Goal: Task Accomplishment & Management: Complete application form

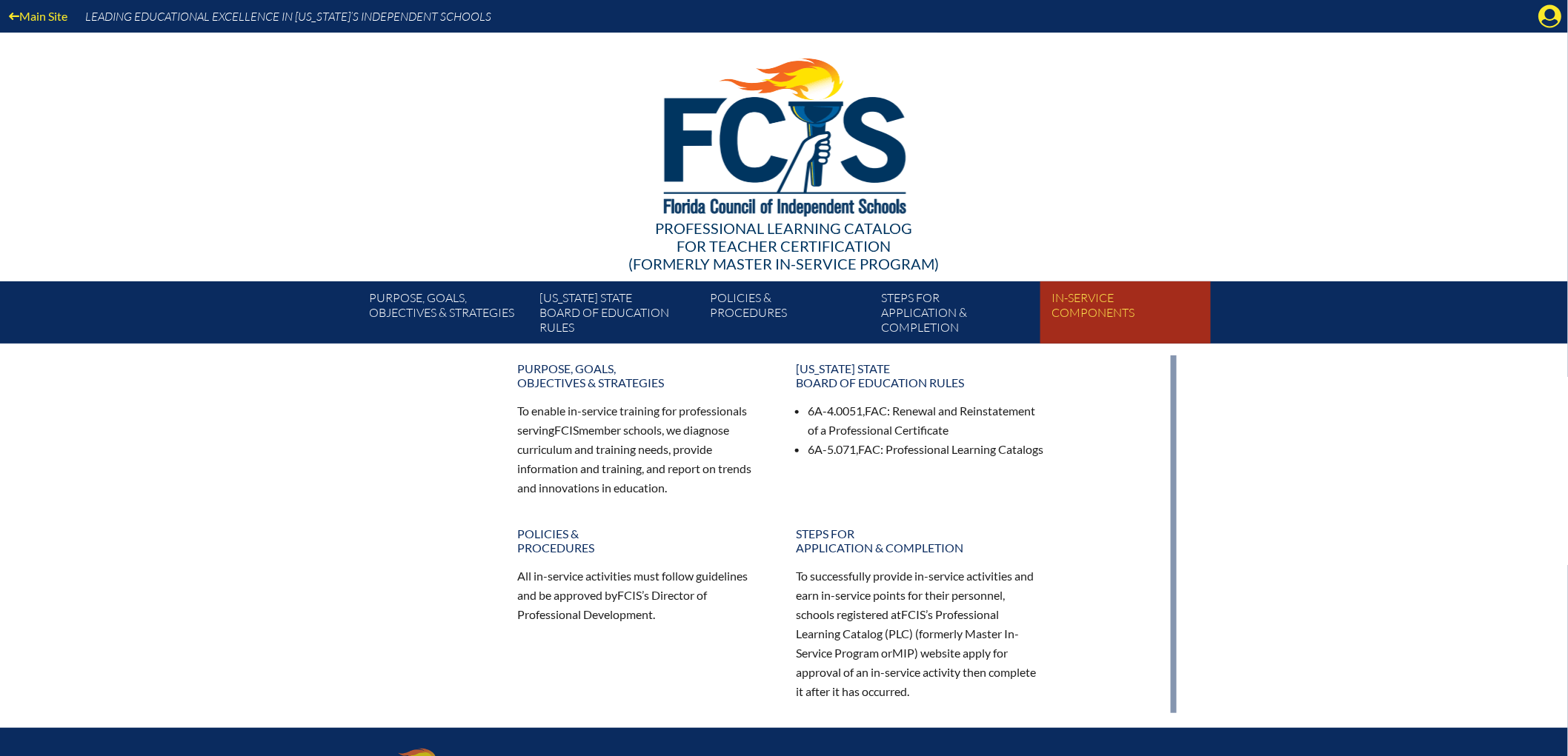
click at [1173, 343] on link "In-service components" at bounding box center [1132, 316] width 171 height 57
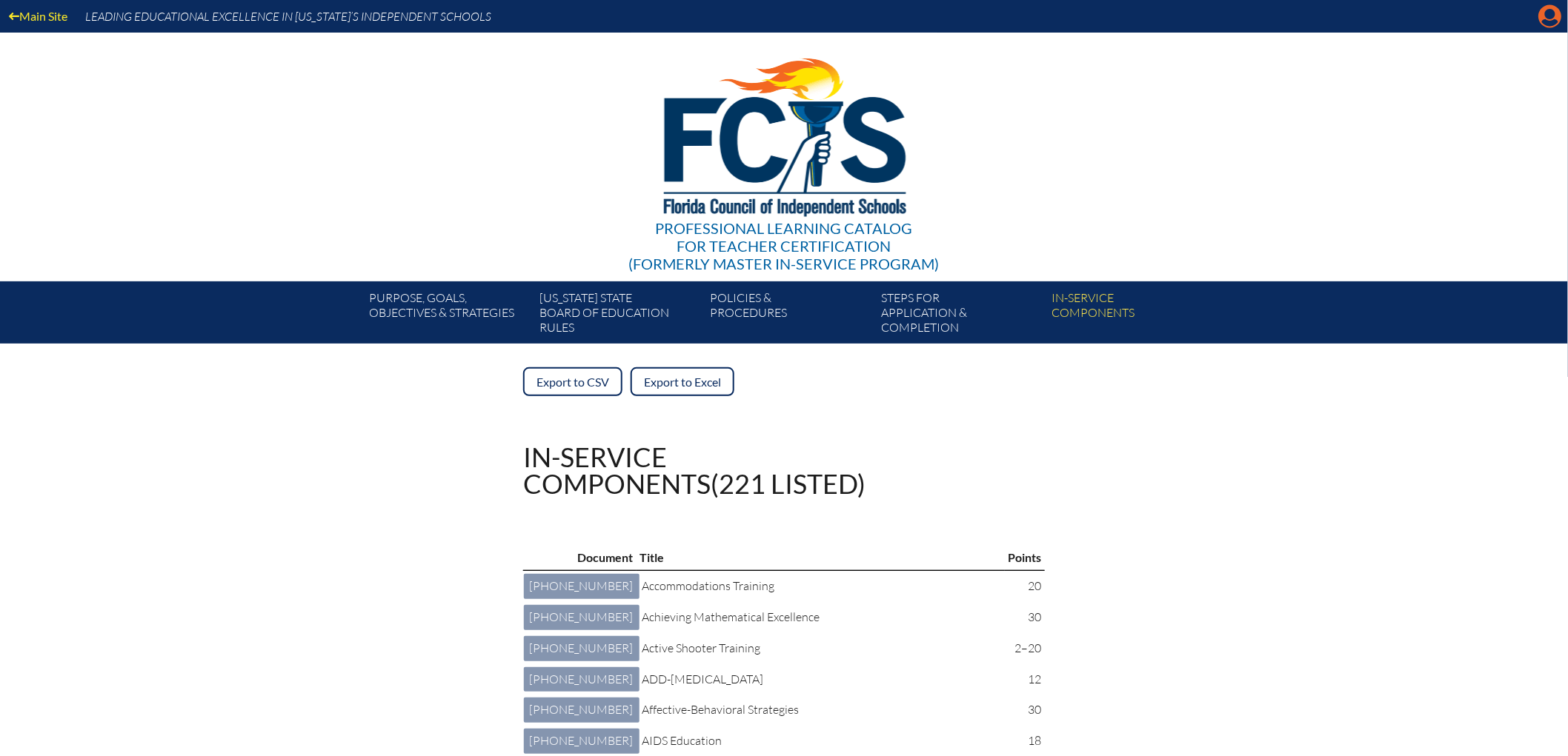
click at [1550, 28] on icon "Manage account" at bounding box center [1551, 17] width 24 height 24
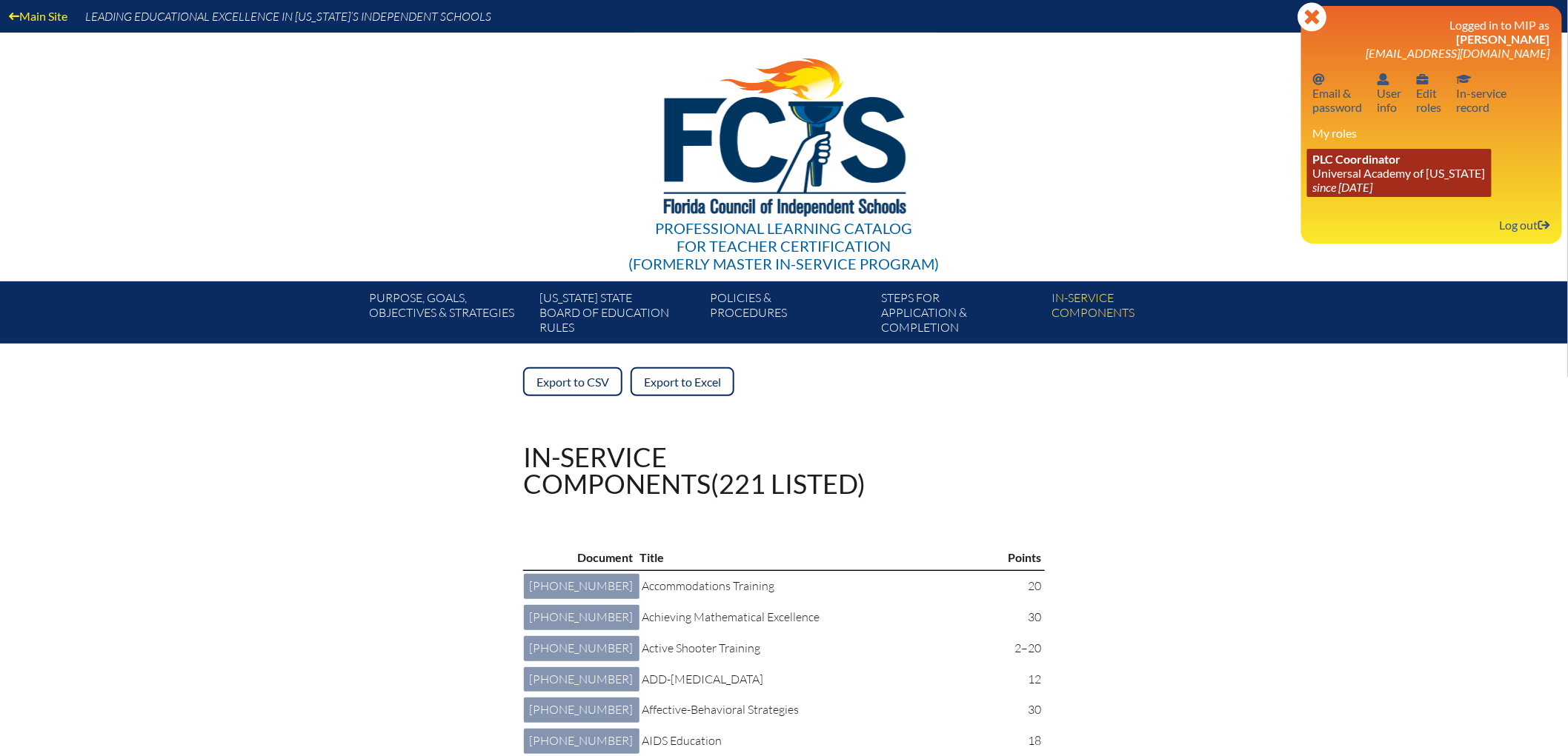
drag, startPoint x: 1352, startPoint y: 200, endPoint x: 1344, endPoint y: 226, distance: 27.2
click at [1352, 166] on span "PLC Coordinator" at bounding box center [1357, 159] width 88 height 14
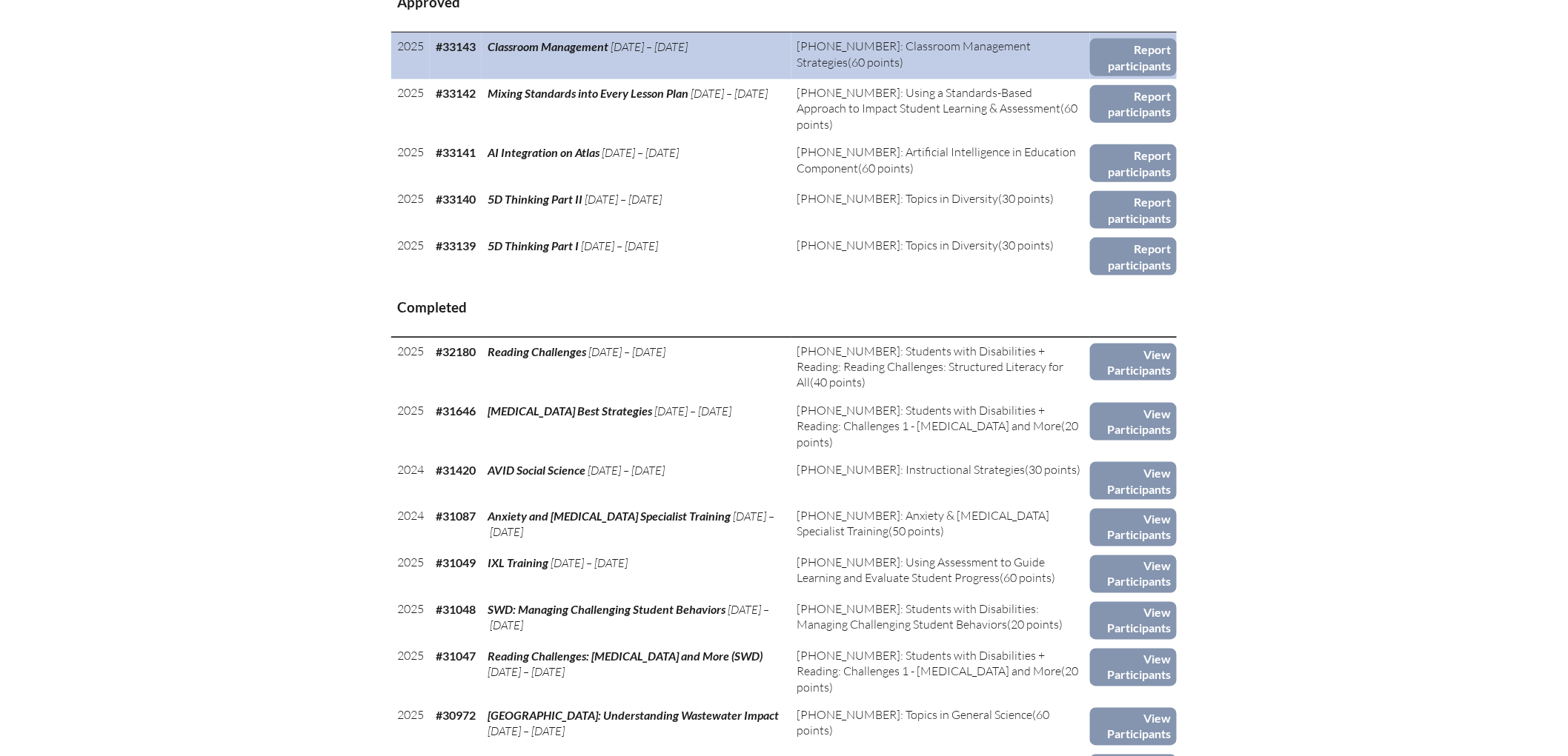
scroll to position [657, 0]
click at [1177, 75] on link "Report participants" at bounding box center [1133, 57] width 86 height 38
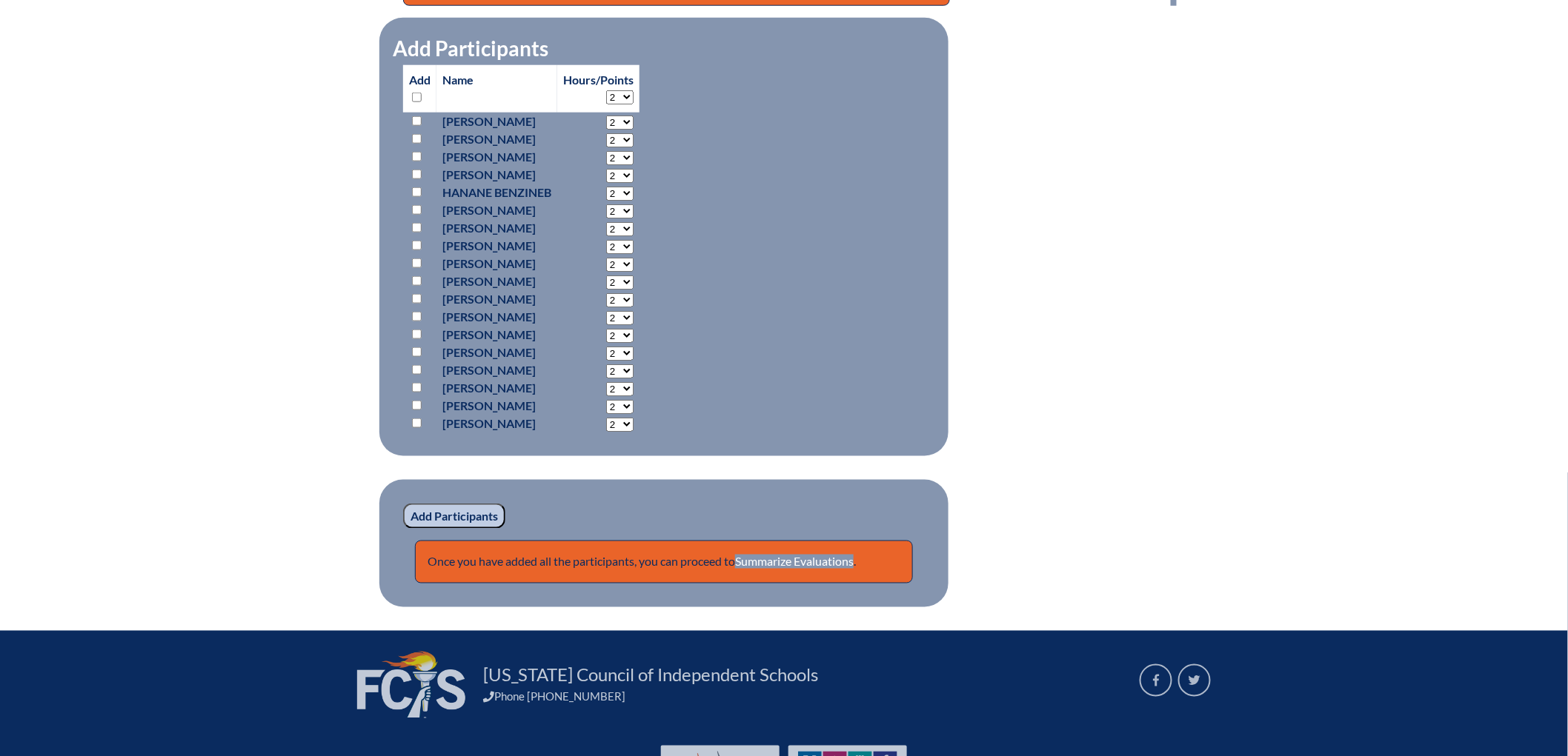
scroll to position [658, 0]
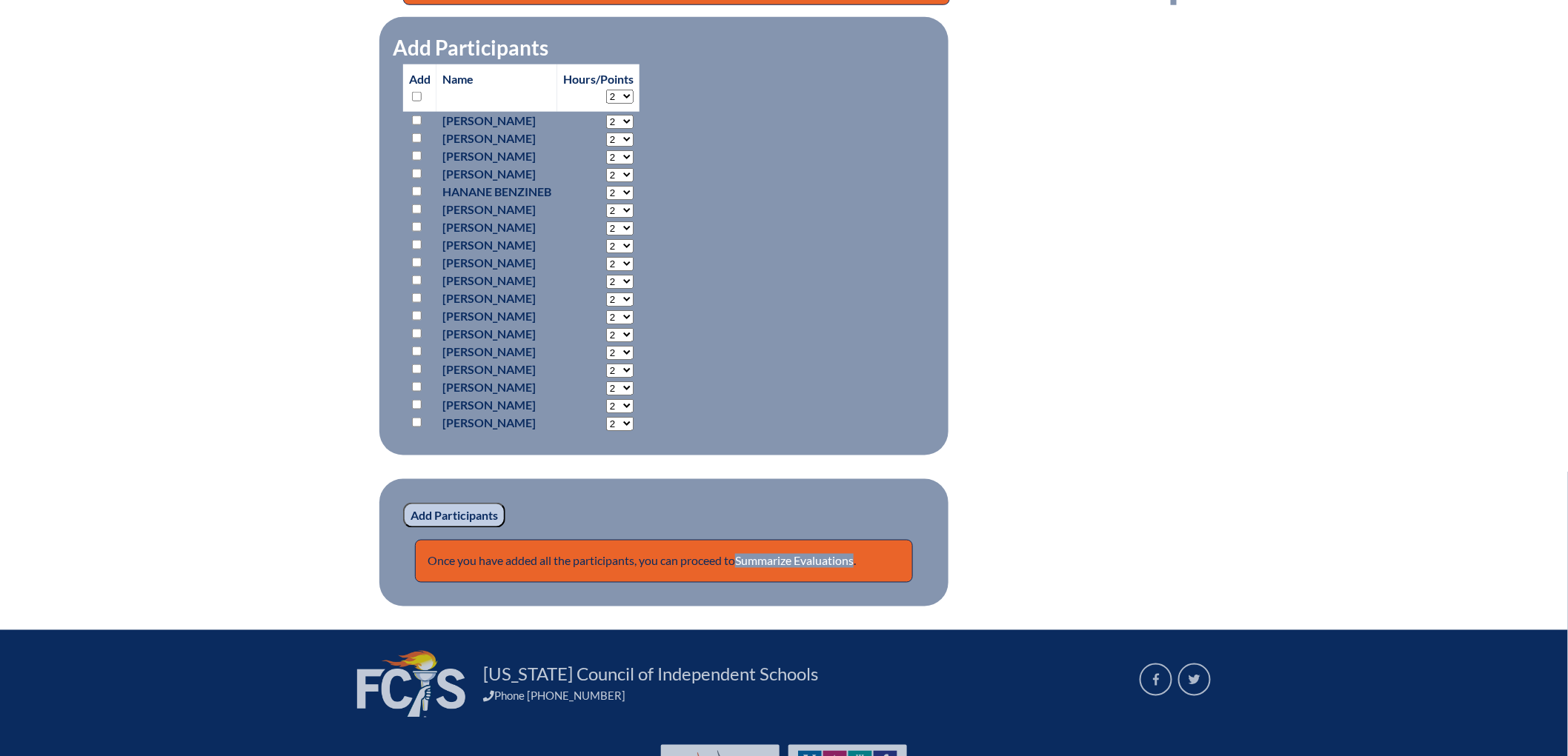
click at [412, 125] on input "checkbox" at bounding box center [417, 120] width 9 height 9
checkbox input "false"
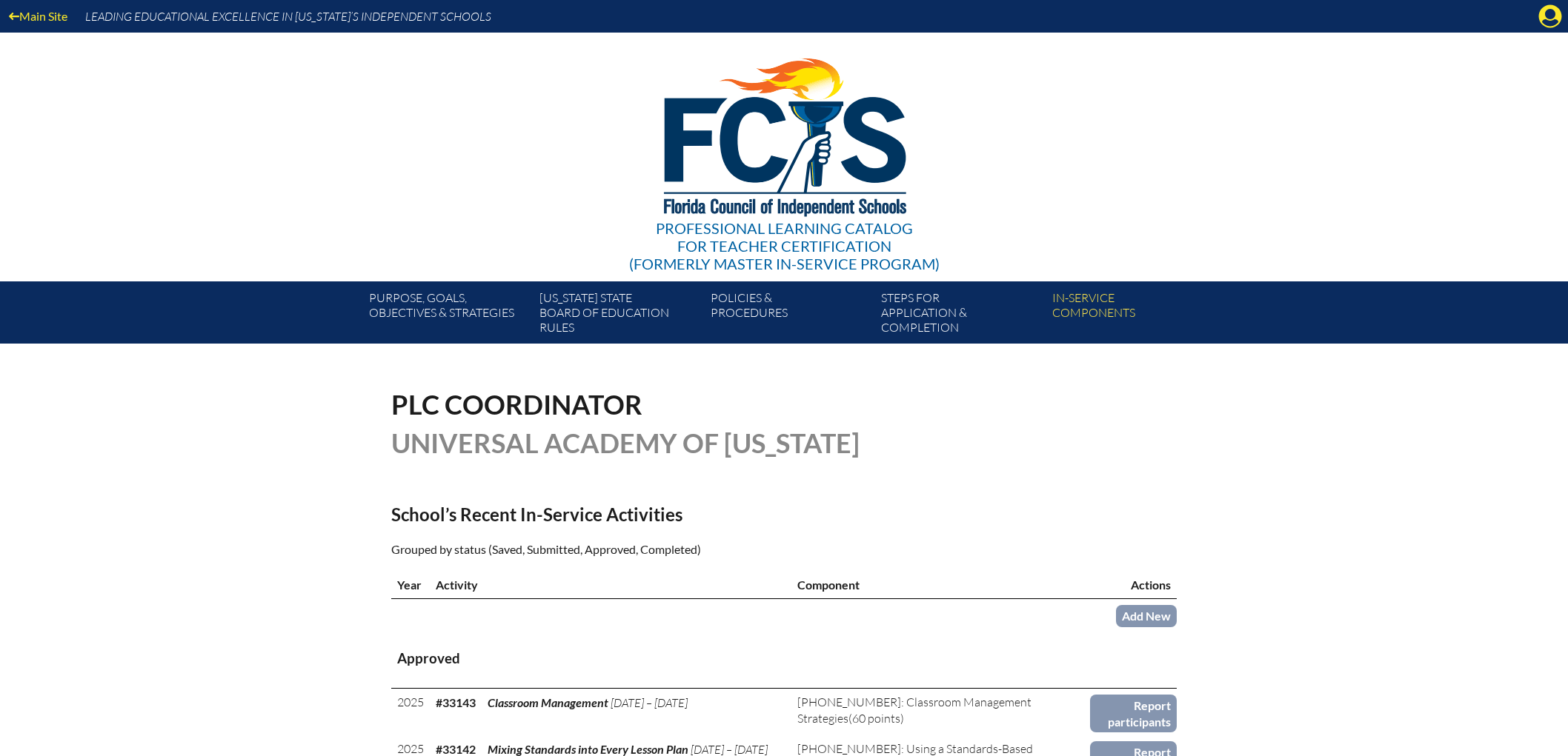
scroll to position [657, 0]
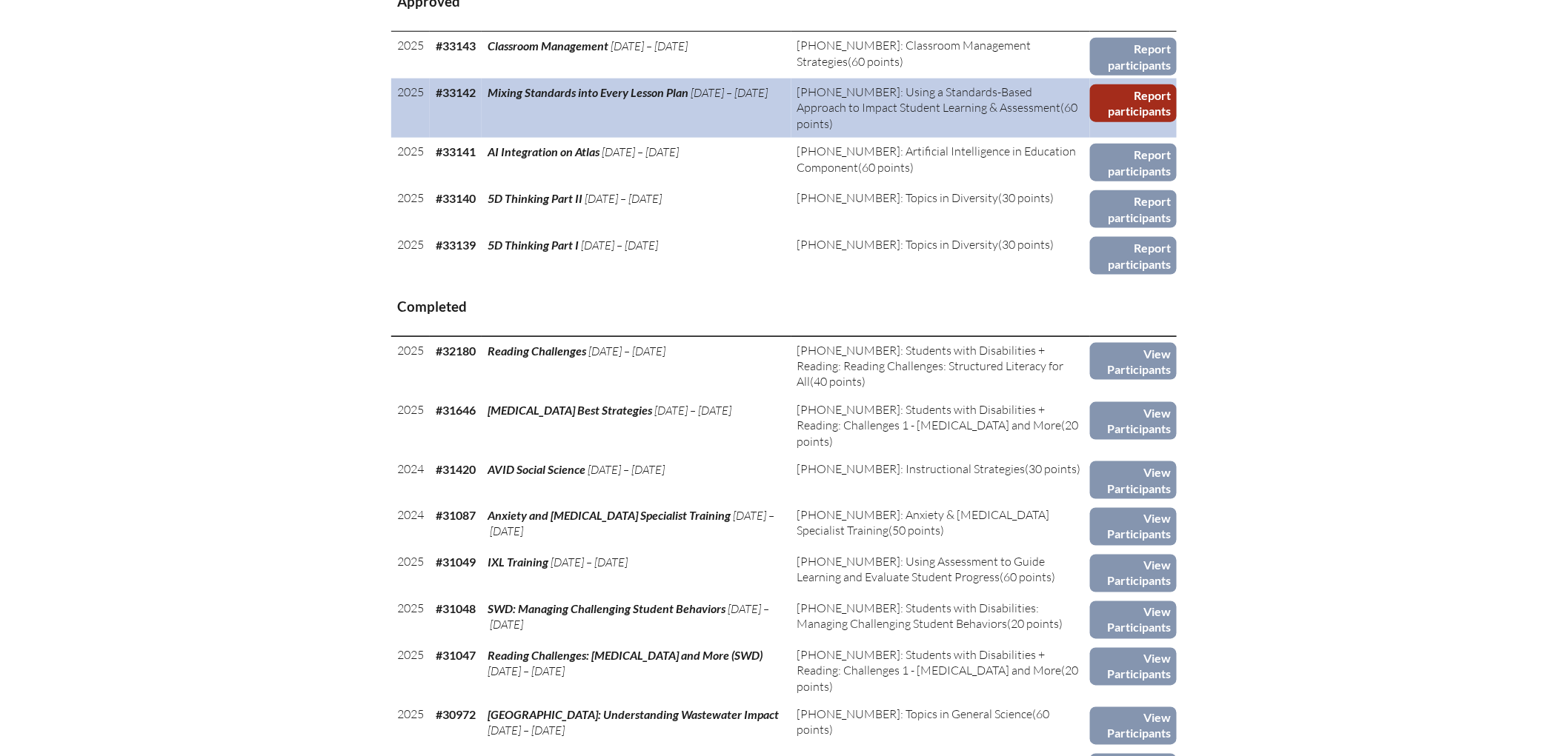
click at [1177, 123] on link "Report participants" at bounding box center [1133, 103] width 86 height 38
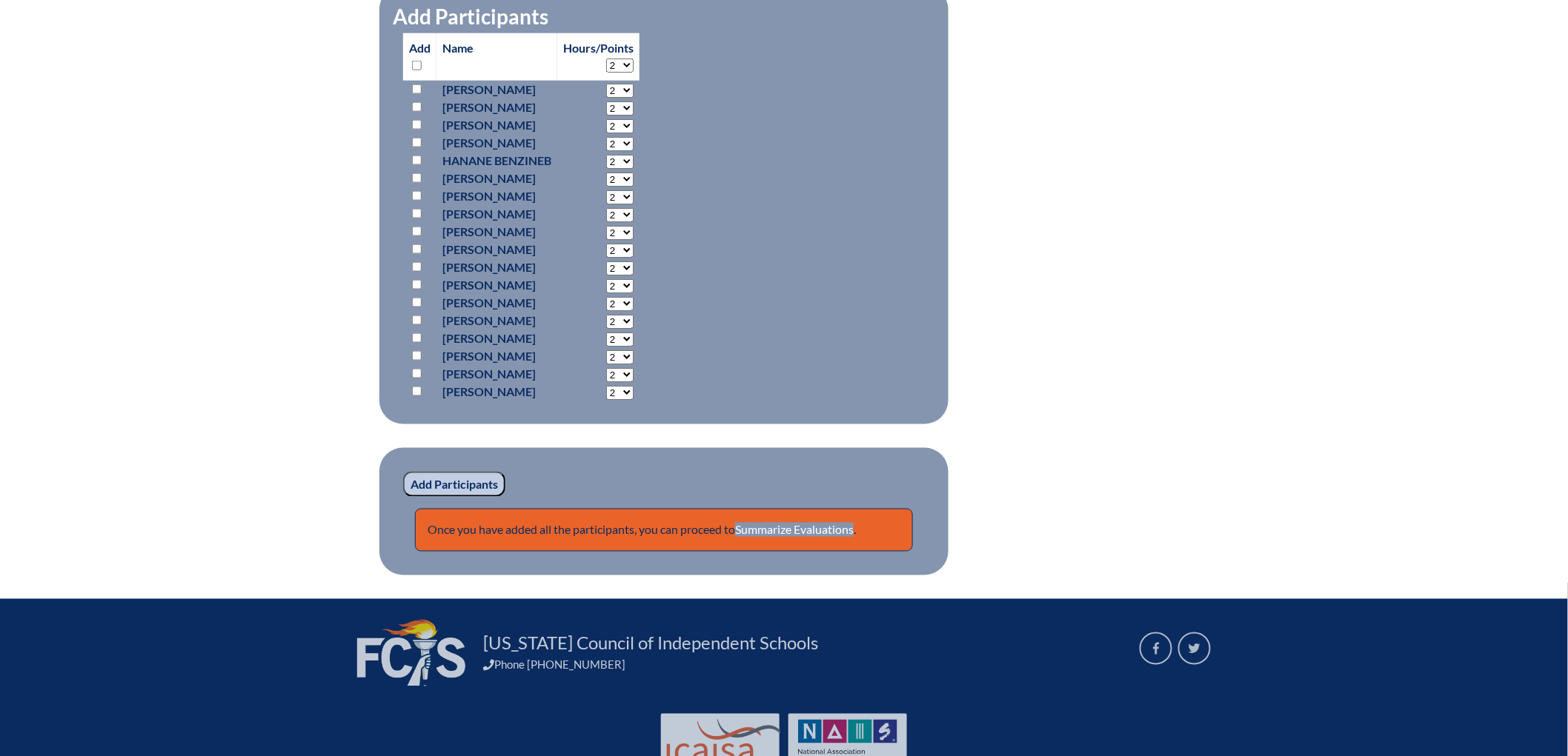
scroll to position [739, 0]
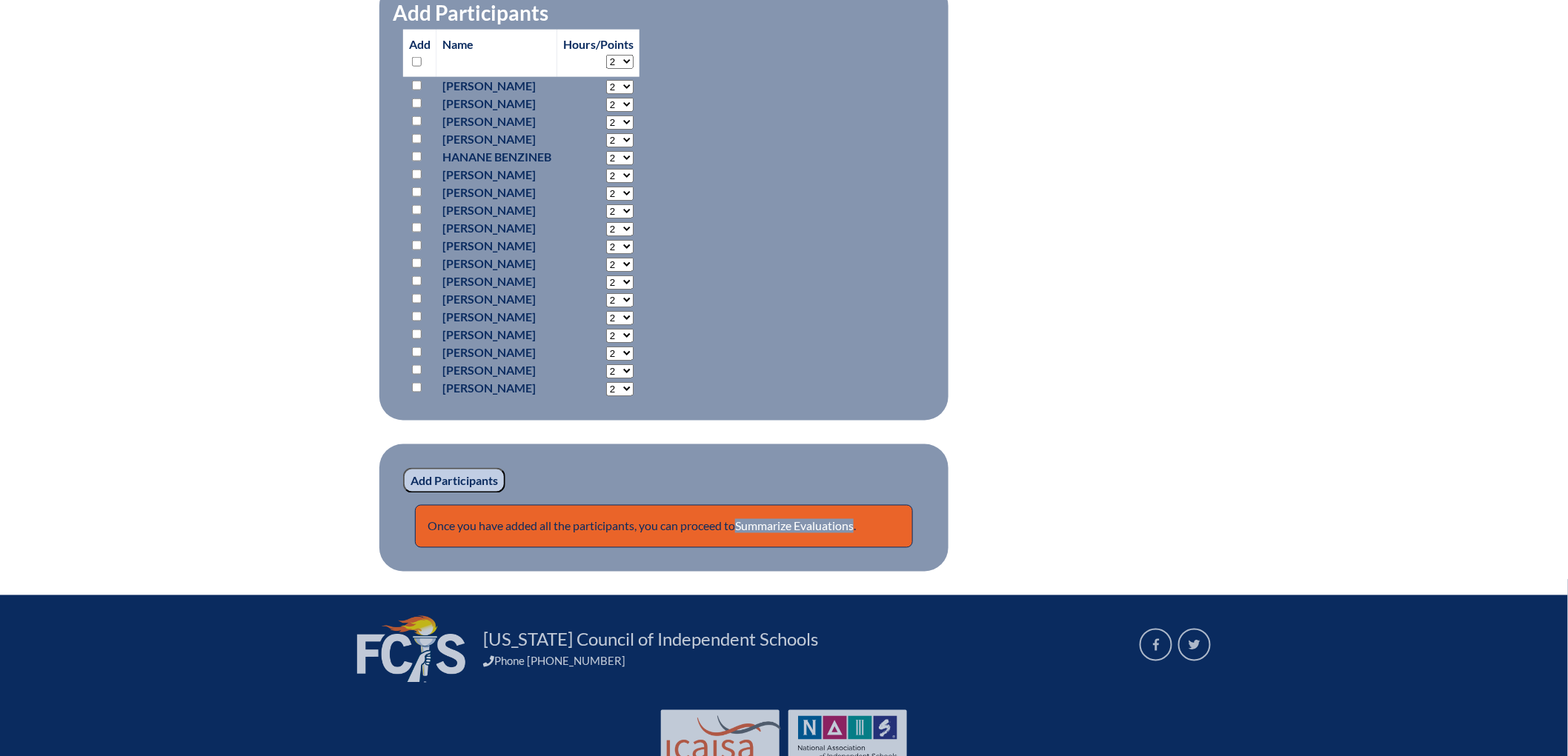
click at [412, 67] on input "checkbox" at bounding box center [417, 62] width 9 height 9
checkbox input "true"
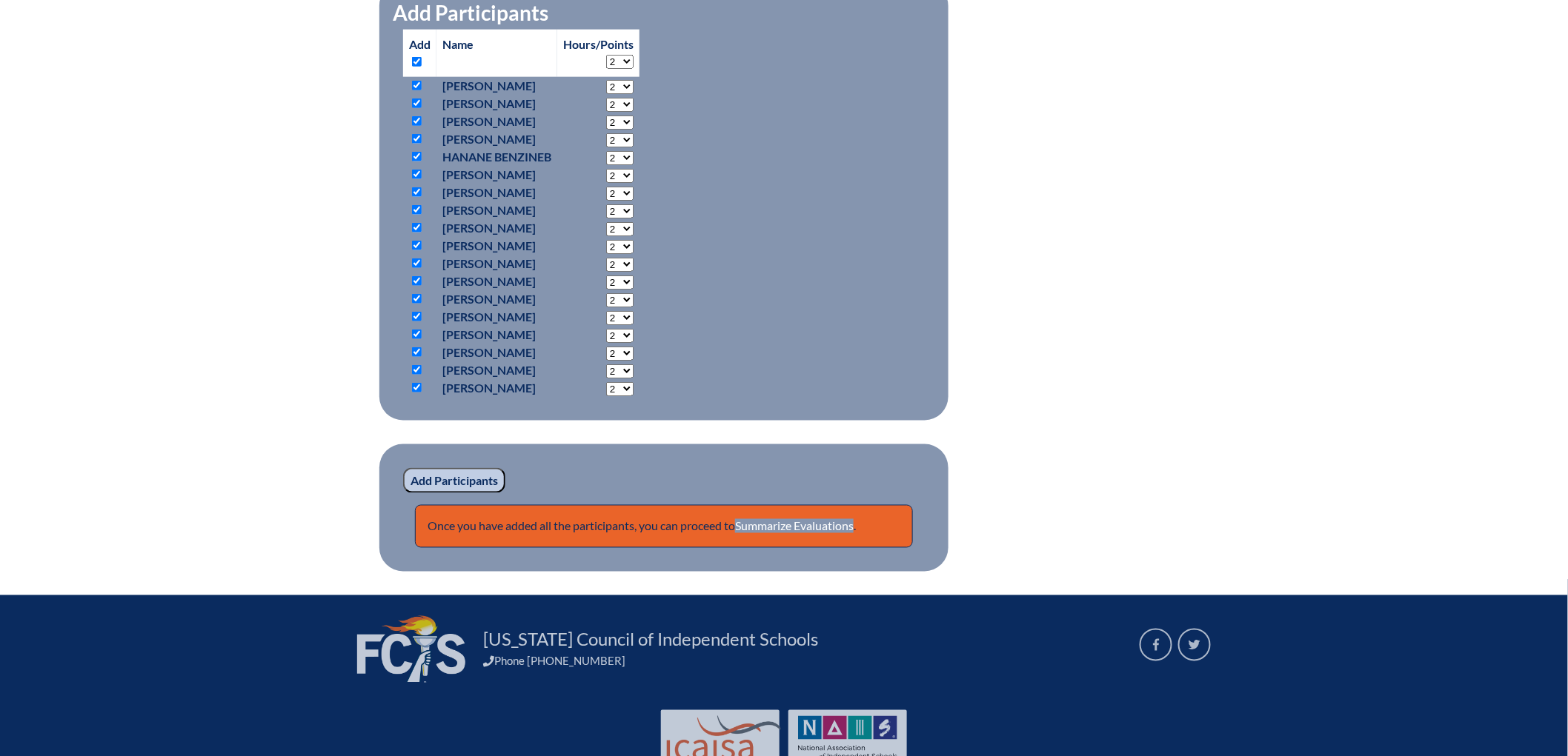
checkbox input "true"
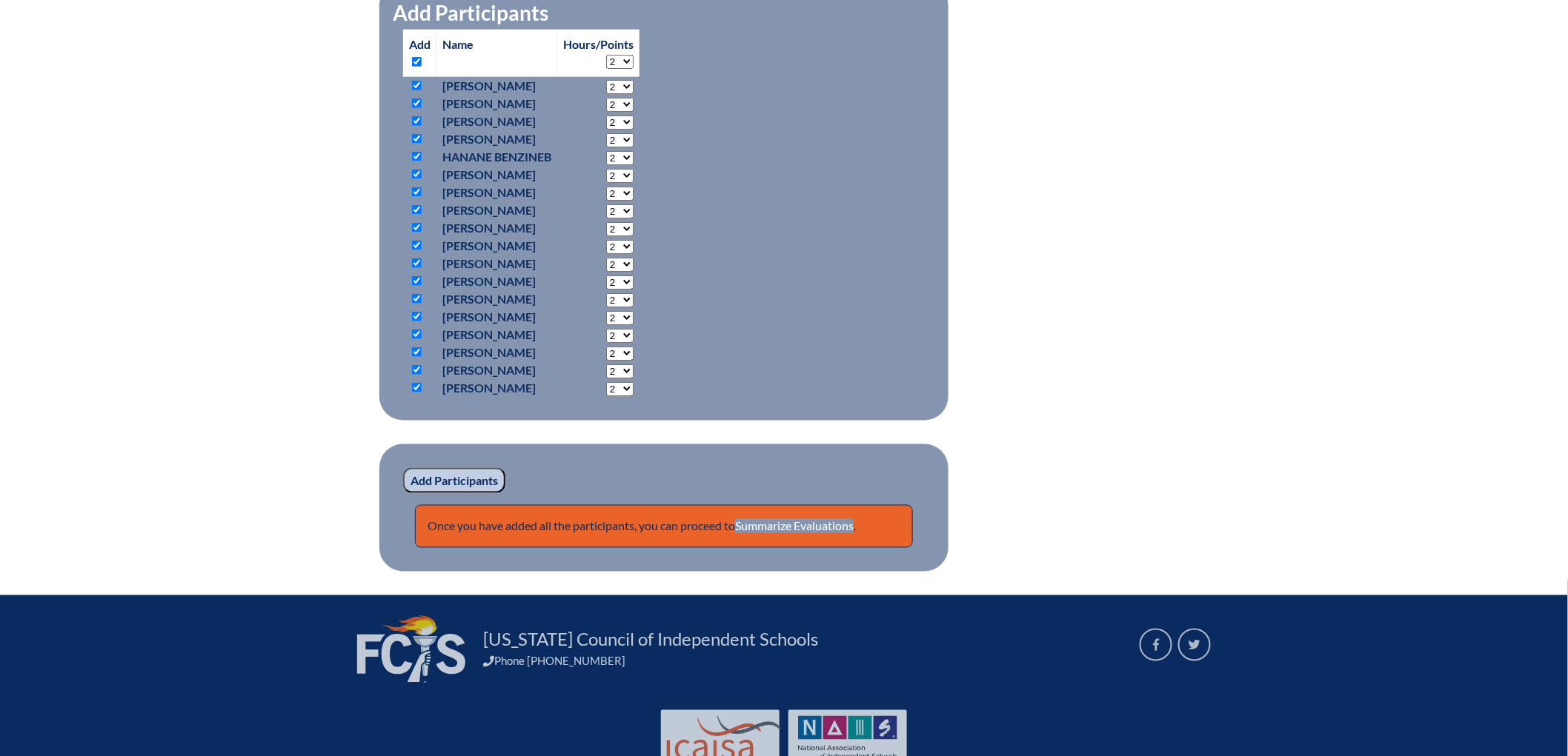
checkbox input "true"
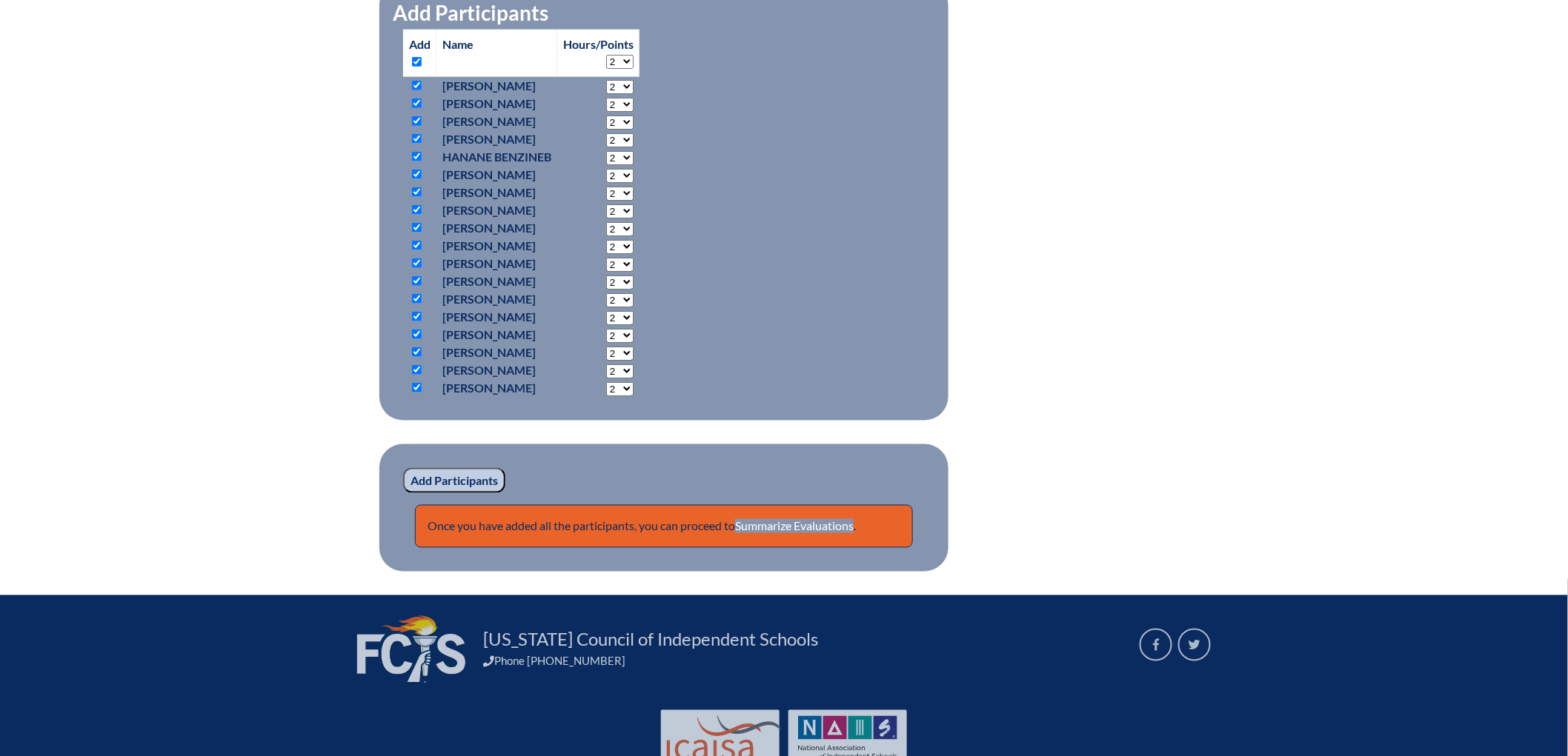
checkbox input "true"
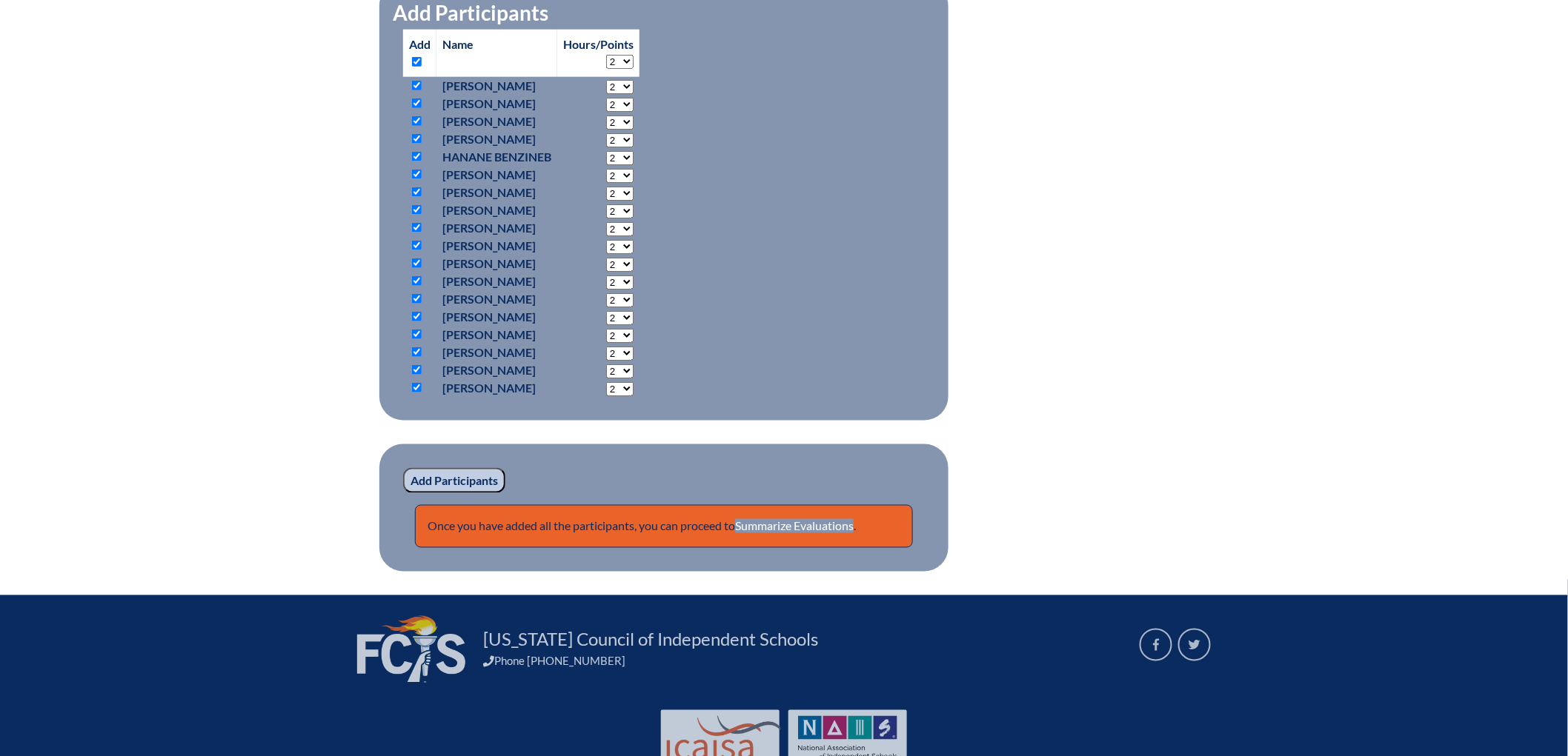
click at [409, 201] on p at bounding box center [419, 193] width 21 height 18
click at [412, 197] on input "checkbox" at bounding box center [417, 192] width 9 height 9
checkbox input "false"
click at [412, 215] on input "checkbox" at bounding box center [417, 210] width 9 height 9
checkbox input "false"
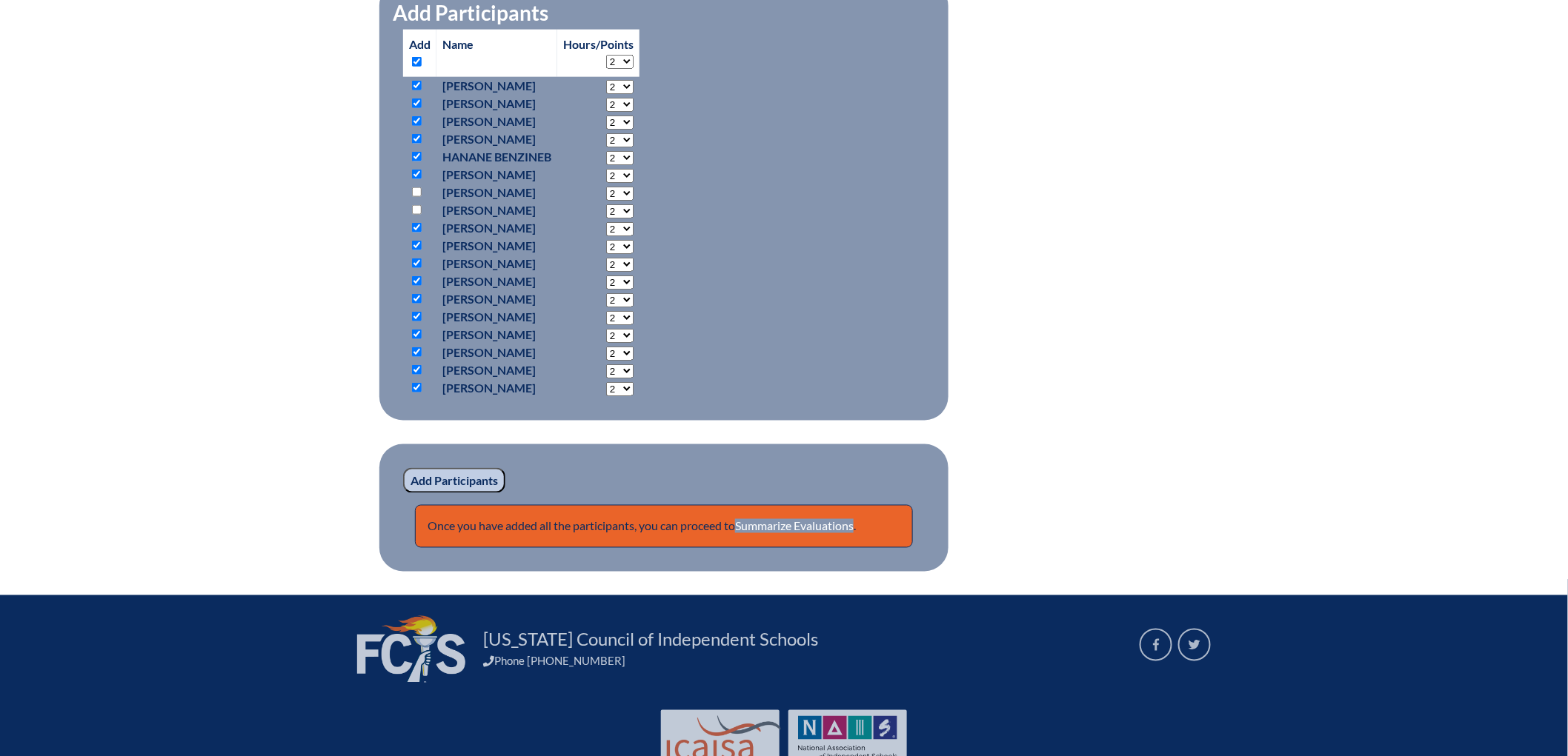
click at [412, 251] on input "checkbox" at bounding box center [417, 245] width 9 height 9
checkbox input "false"
click at [409, 380] on p at bounding box center [419, 370] width 21 height 18
click at [412, 375] on input "checkbox" at bounding box center [417, 370] width 9 height 9
checkbox input "false"
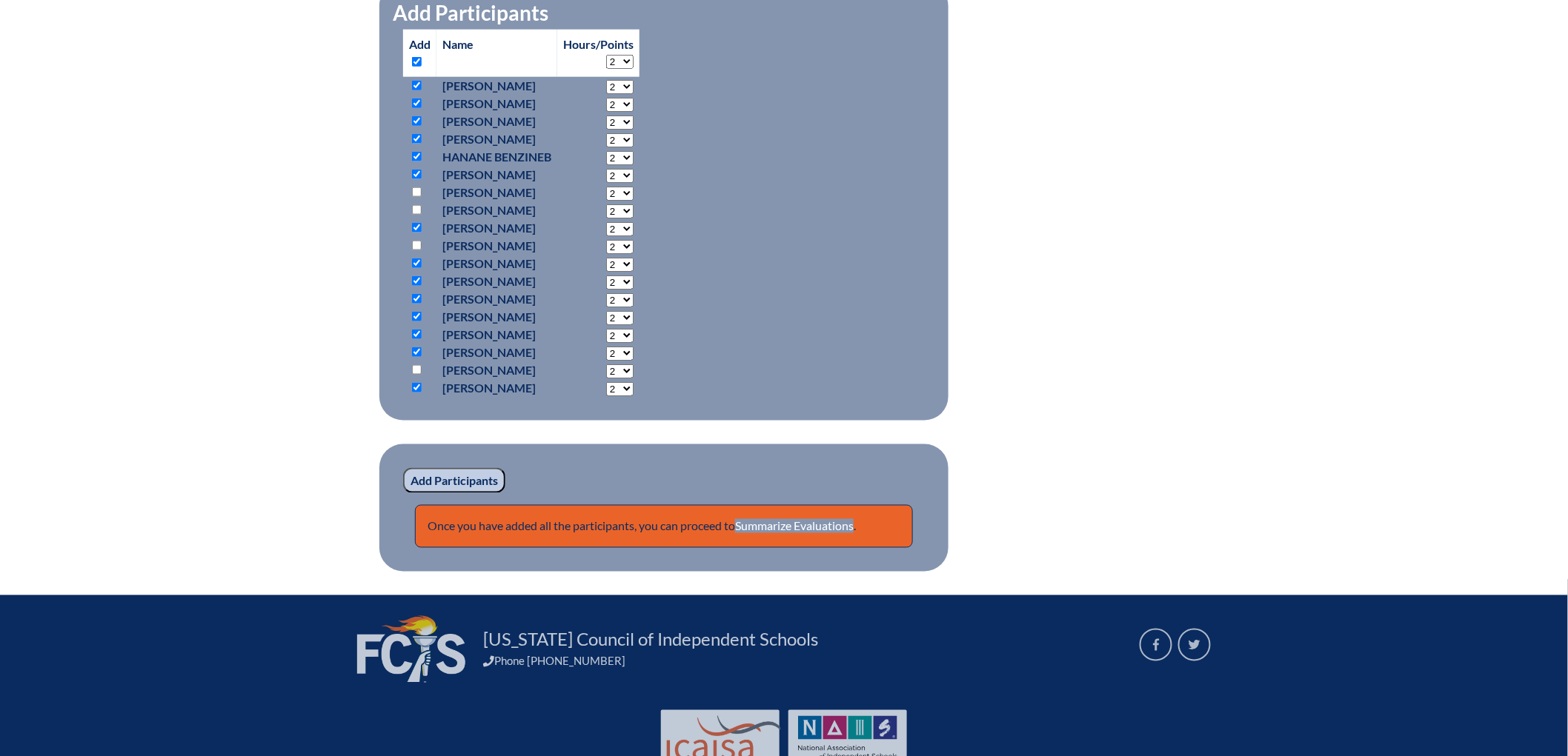
click at [675, 394] on fieldset "Add Participants Add Name Hours/Points 2 3 4 5 6 7 8 9 10 11" at bounding box center [664, 201] width 569 height 439
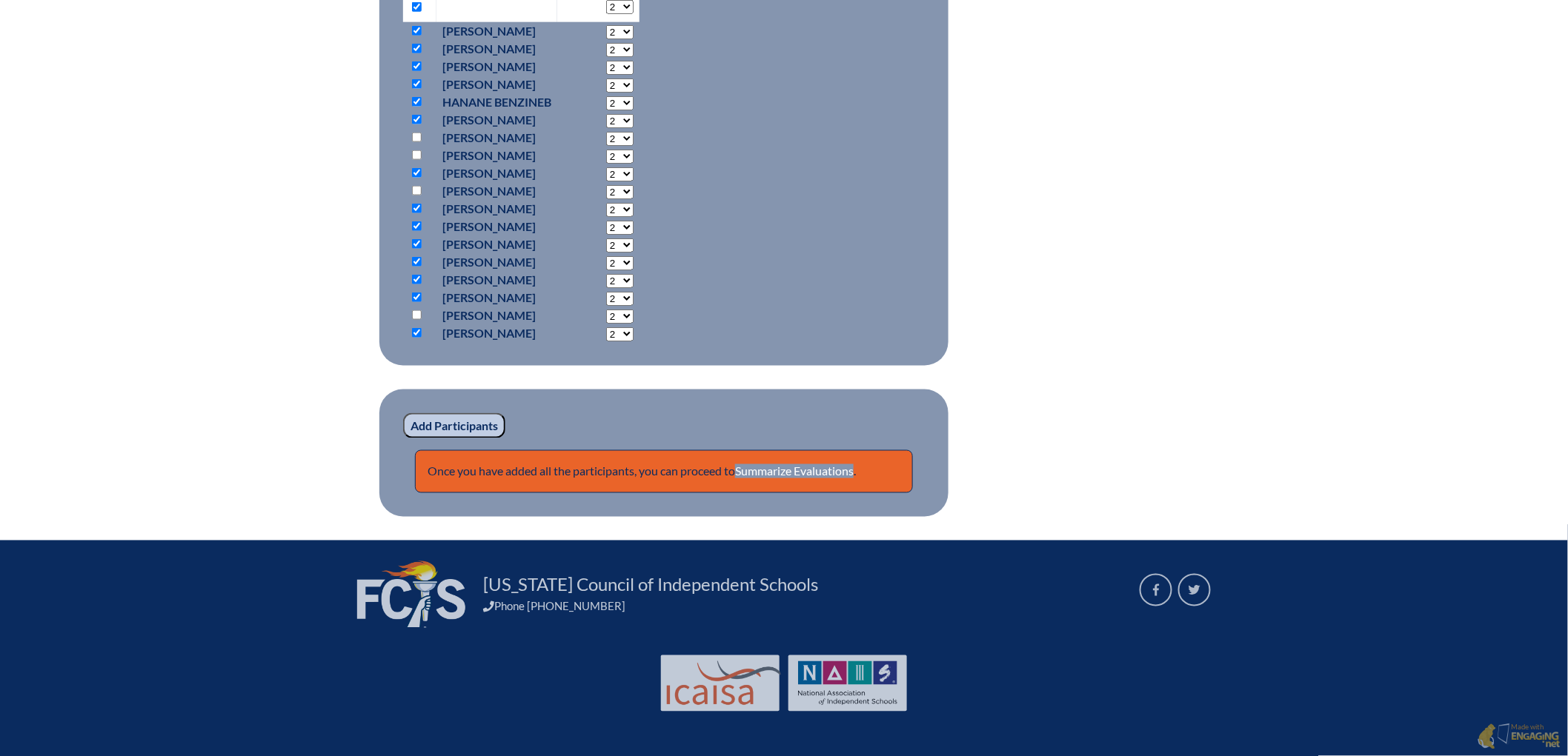
scroll to position [1097, 0]
click at [380, 390] on fieldset "Add Participants Once you have added all the participants, you can proceed to S…" at bounding box center [664, 453] width 569 height 127
click at [403, 413] on input "Add Participants" at bounding box center [455, 426] width 102 height 25
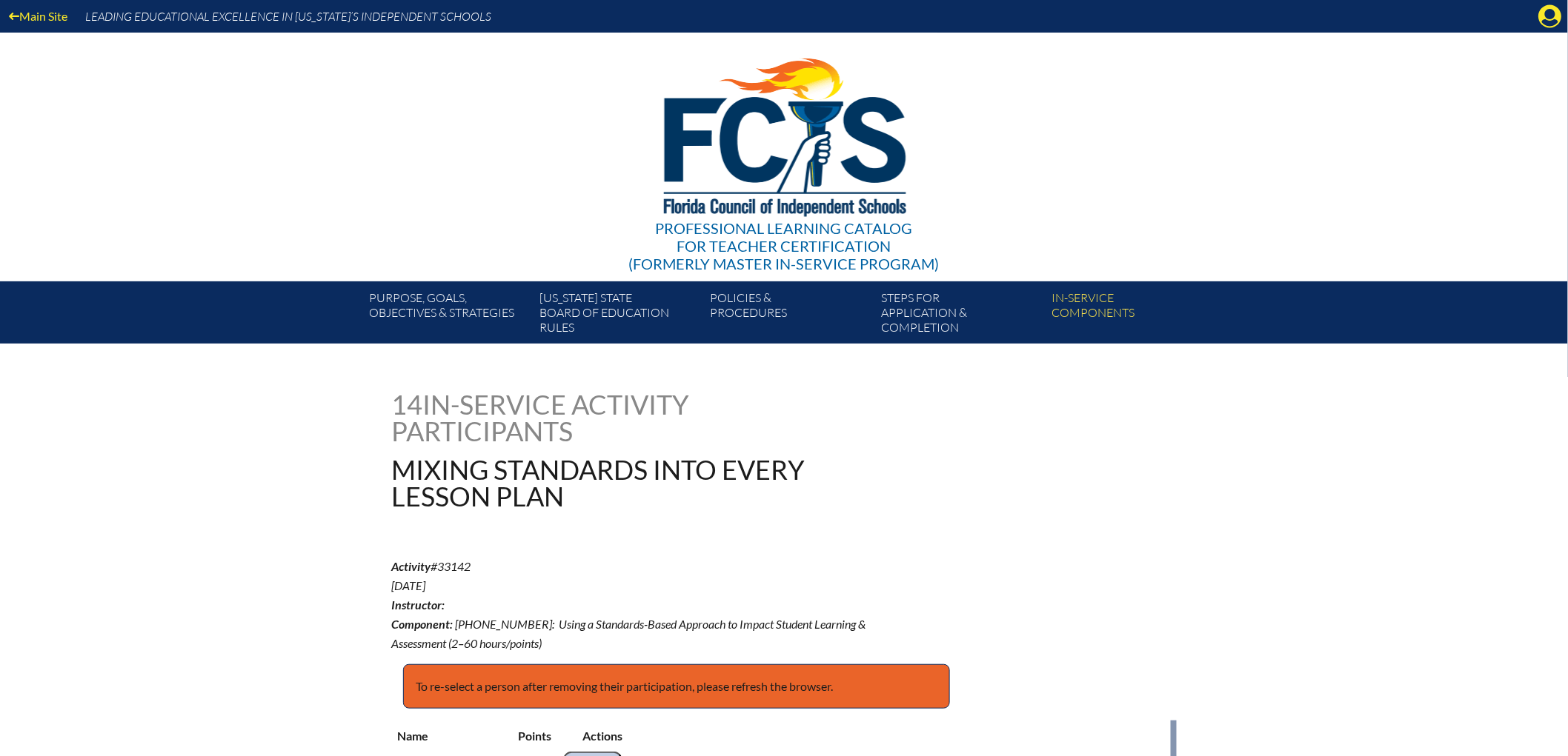
click at [1551, 13] on icon at bounding box center [1551, 17] width 23 height 23
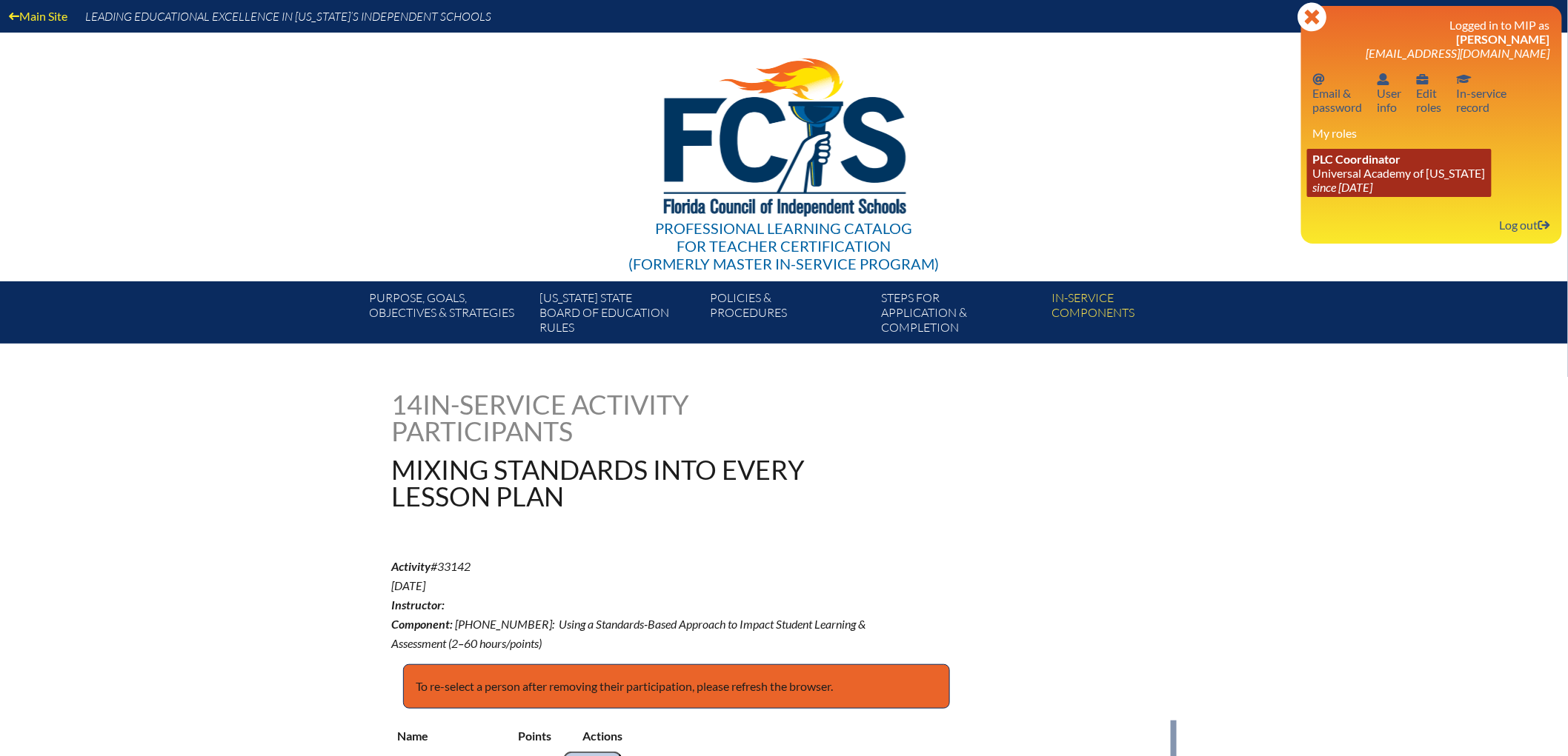
click at [1345, 166] on span "PLC Coordinator" at bounding box center [1357, 159] width 88 height 14
